Goal: Entertainment & Leisure: Consume media (video, audio)

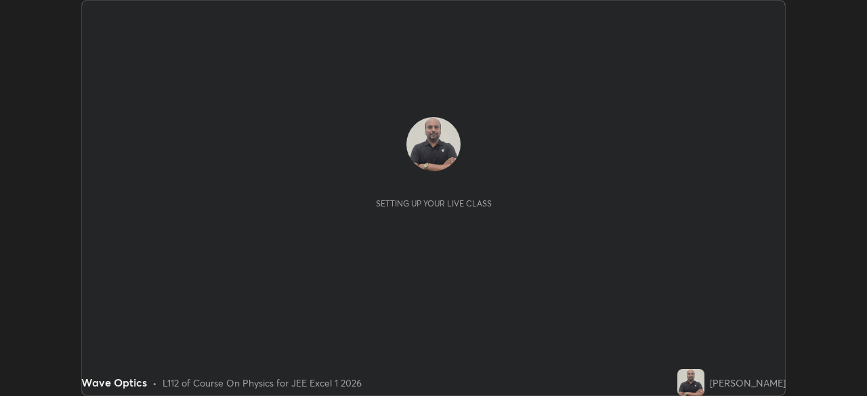
scroll to position [396, 867]
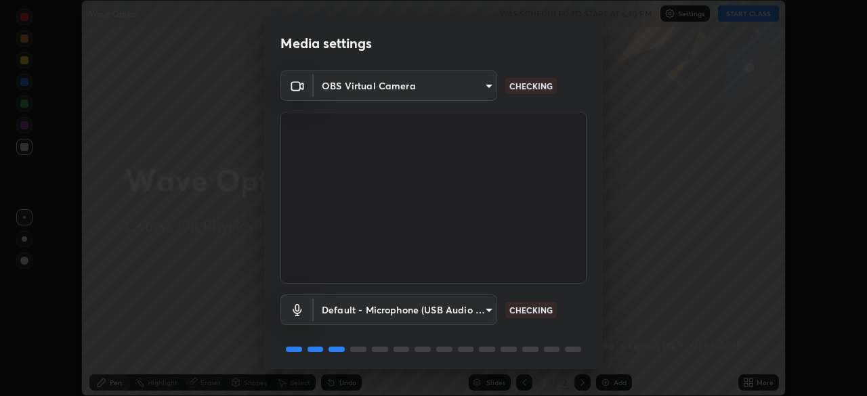
click at [573, 274] on video at bounding box center [433, 198] width 306 height 172
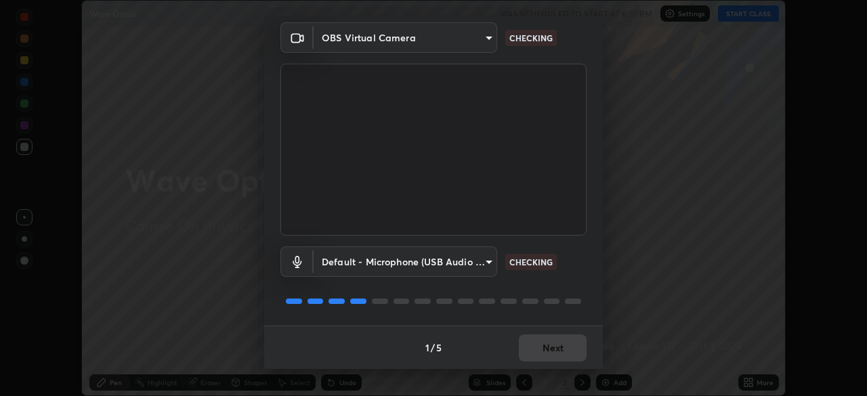
click at [551, 270] on div "Default - Microphone (USB Audio Device) (0d8c:0014) default CHECKING" at bounding box center [433, 262] width 306 height 30
click at [540, 332] on div "1 / 5 Next" at bounding box center [433, 347] width 339 height 43
click at [545, 329] on div "1 / 5 Next" at bounding box center [433, 347] width 339 height 43
click at [556, 319] on div "Default - Microphone (USB Audio Device) (0d8c:0014) default CHECKING" at bounding box center [433, 281] width 306 height 90
click at [556, 316] on div "Default - Microphone (USB Audio Device) (0d8c:0014) default CHECKING" at bounding box center [433, 281] width 306 height 90
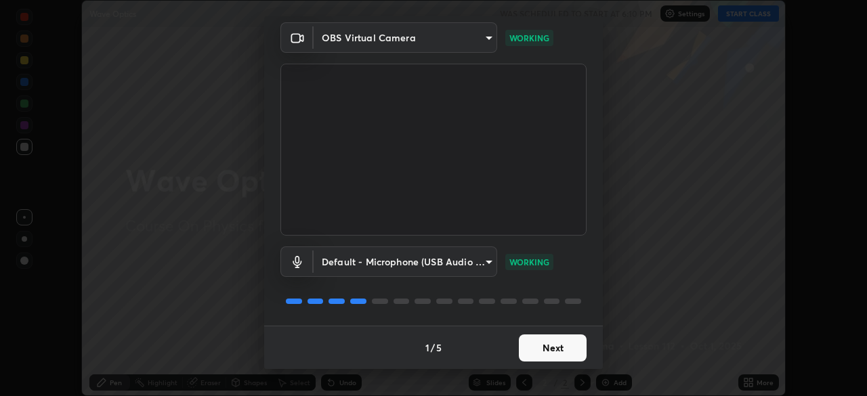
click at [556, 318] on div "Default - Microphone (USB Audio Device) (0d8c:0014) default WORKING" at bounding box center [433, 281] width 306 height 90
click at [558, 324] on div "Default - Microphone (USB Audio Device) (0d8c:0014) default WORKING" at bounding box center [433, 281] width 306 height 90
click at [556, 346] on button "Next" at bounding box center [553, 348] width 68 height 27
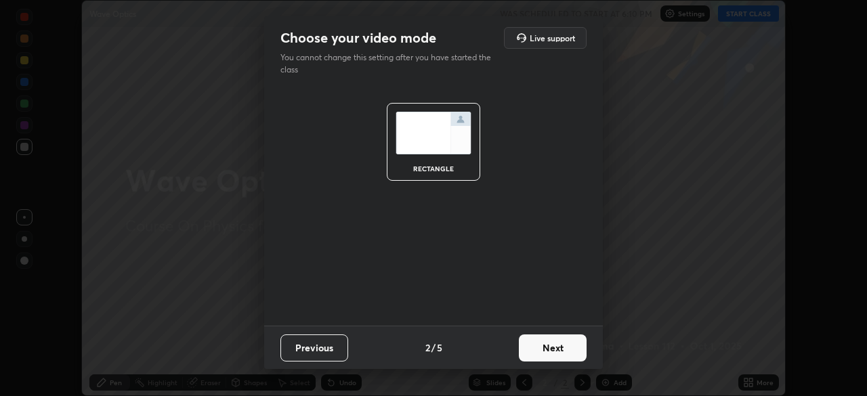
scroll to position [0, 0]
click at [556, 352] on button "Next" at bounding box center [553, 348] width 68 height 27
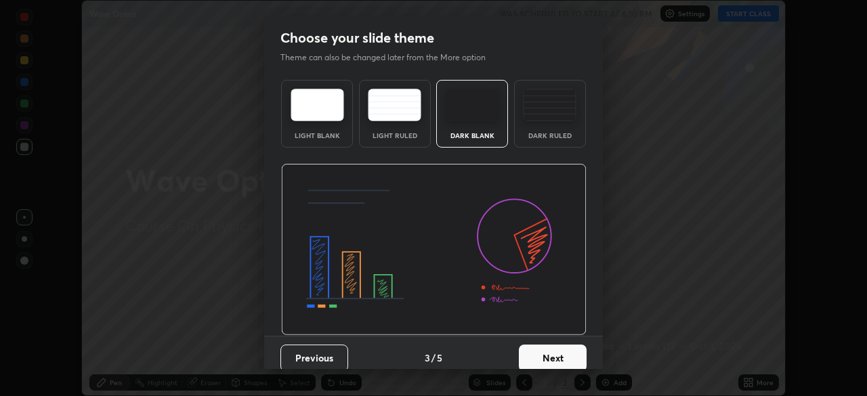
click at [555, 351] on button "Next" at bounding box center [553, 358] width 68 height 27
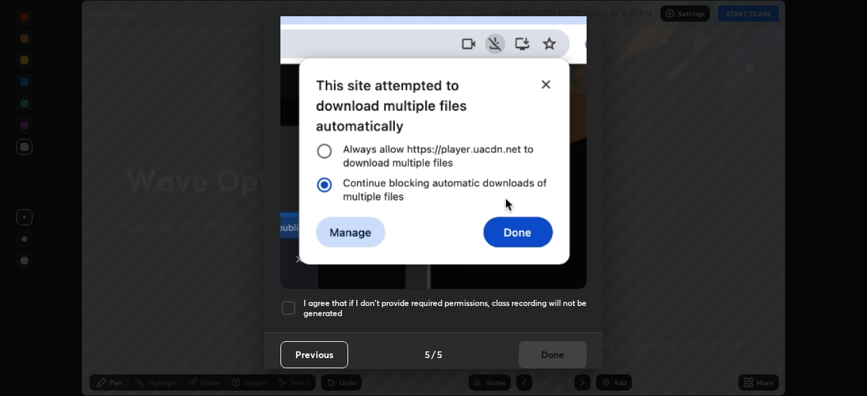
click at [289, 304] on div at bounding box center [288, 308] width 16 height 16
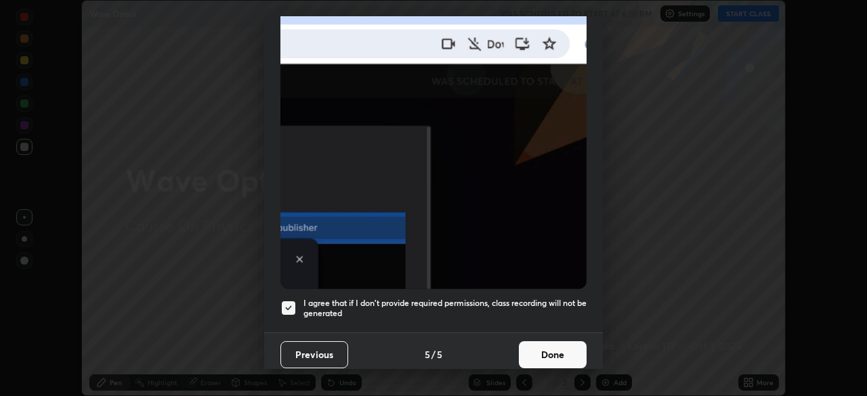
click at [548, 349] on button "Done" at bounding box center [553, 354] width 68 height 27
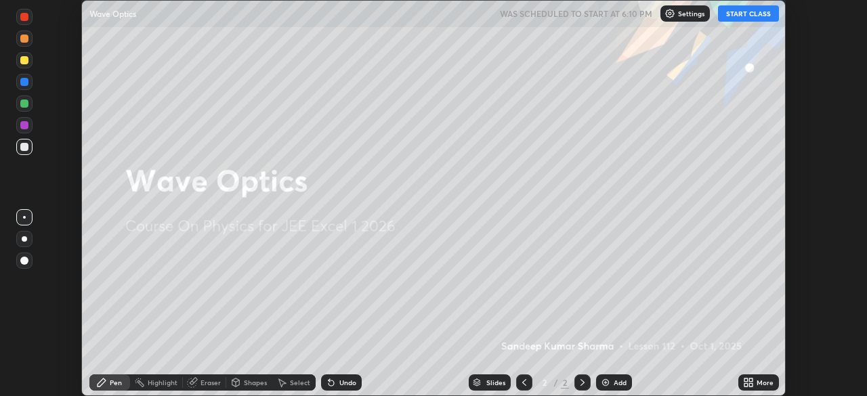
click at [740, 18] on button "START CLASS" at bounding box center [748, 13] width 61 height 16
